Goal: Check status: Check status

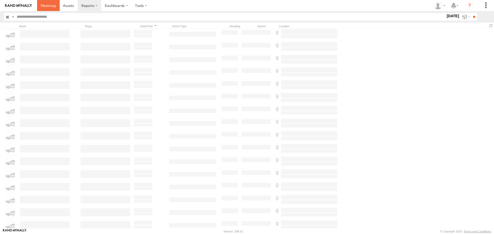
click at [50, 5] on span at bounding box center [48, 5] width 15 height 5
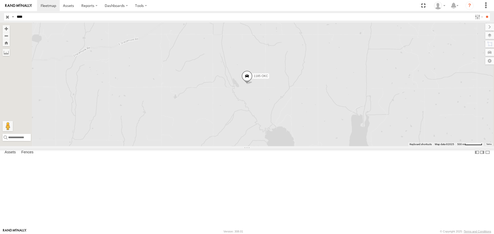
click at [0, 0] on link at bounding box center [0, 0] width 0 height 0
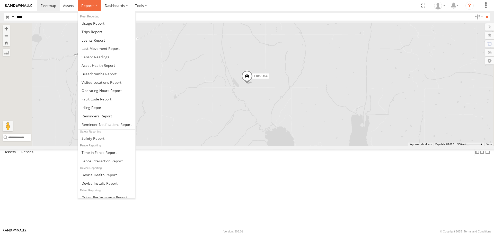
click at [94, 5] on span at bounding box center [87, 5] width 13 height 5
click at [94, 40] on span at bounding box center [92, 40] width 23 height 5
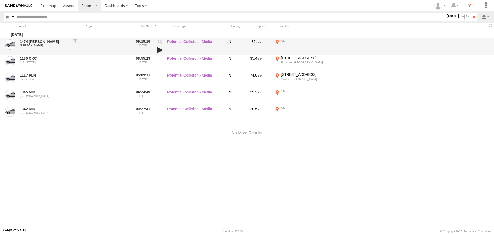
click at [159, 49] on link at bounding box center [160, 50] width 9 height 7
